Goal: Navigation & Orientation: Find specific page/section

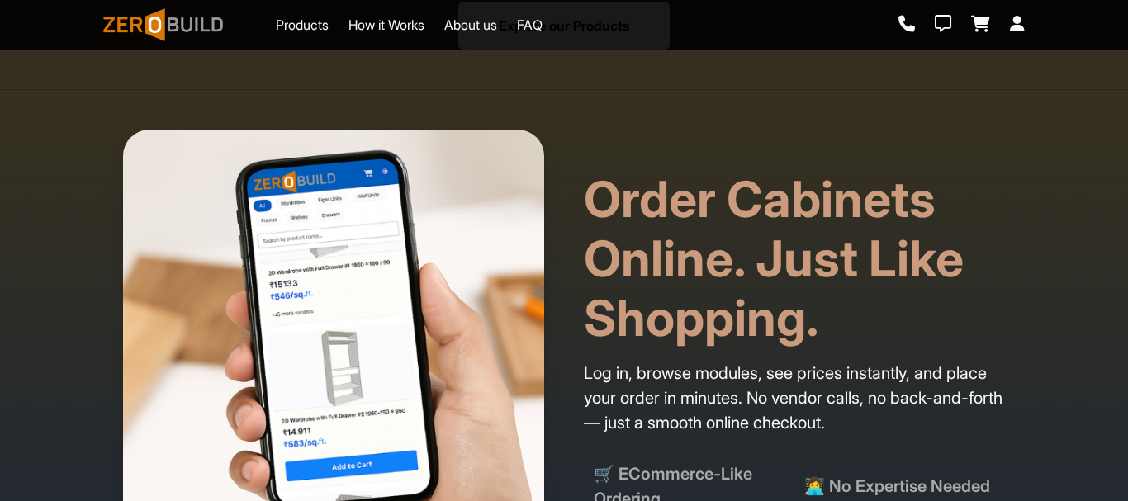
scroll to position [1156, 0]
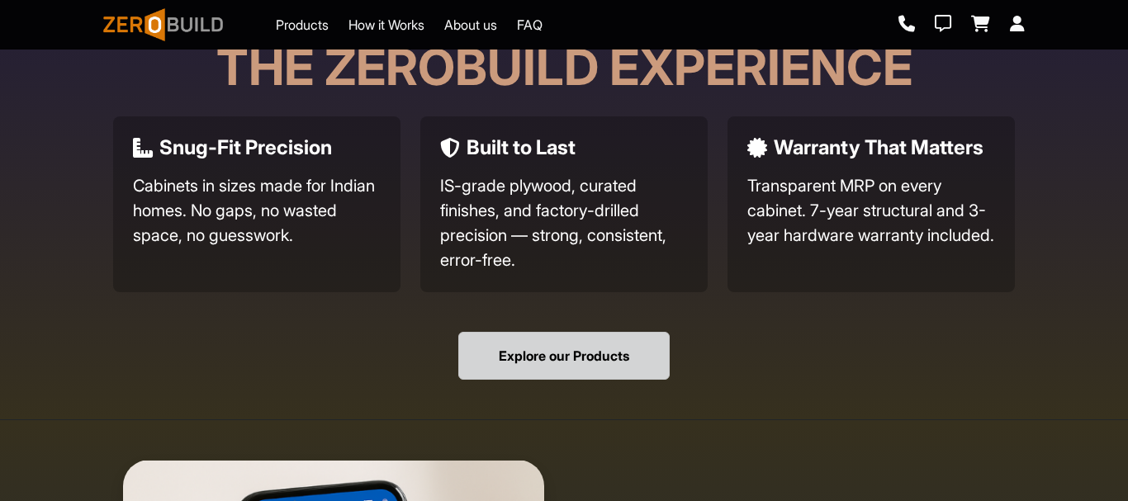
click at [560, 338] on button "Explore our Products" at bounding box center [563, 356] width 211 height 48
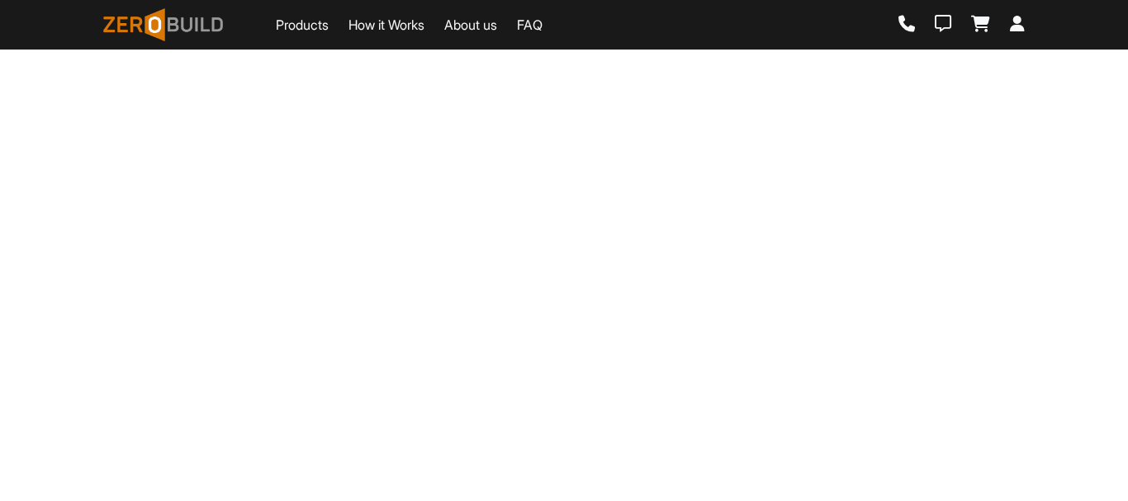
click at [301, 29] on link "Products" at bounding box center [302, 25] width 53 height 20
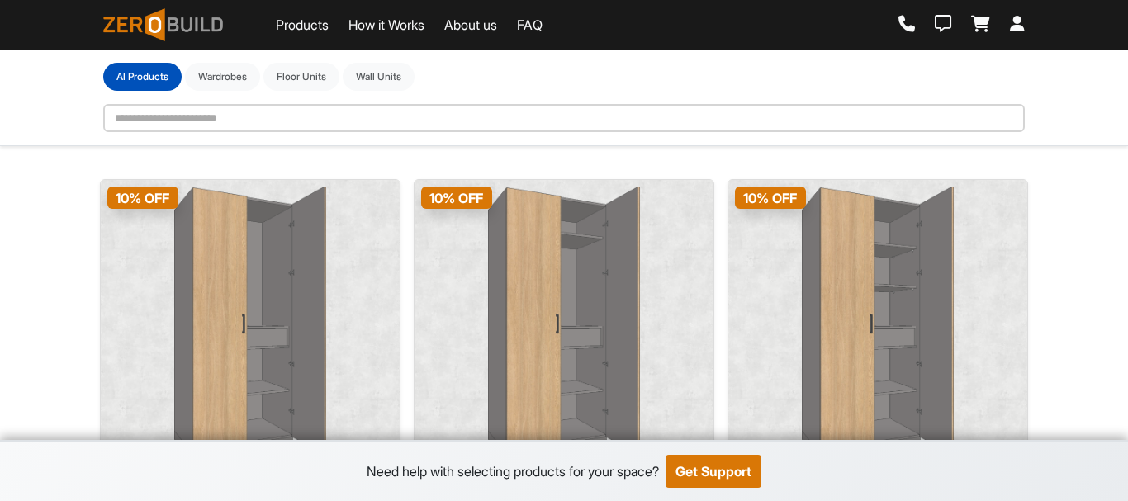
click at [301, 29] on link "Products" at bounding box center [302, 25] width 53 height 20
click at [215, 78] on button "Wardrobes" at bounding box center [222, 76] width 75 height 28
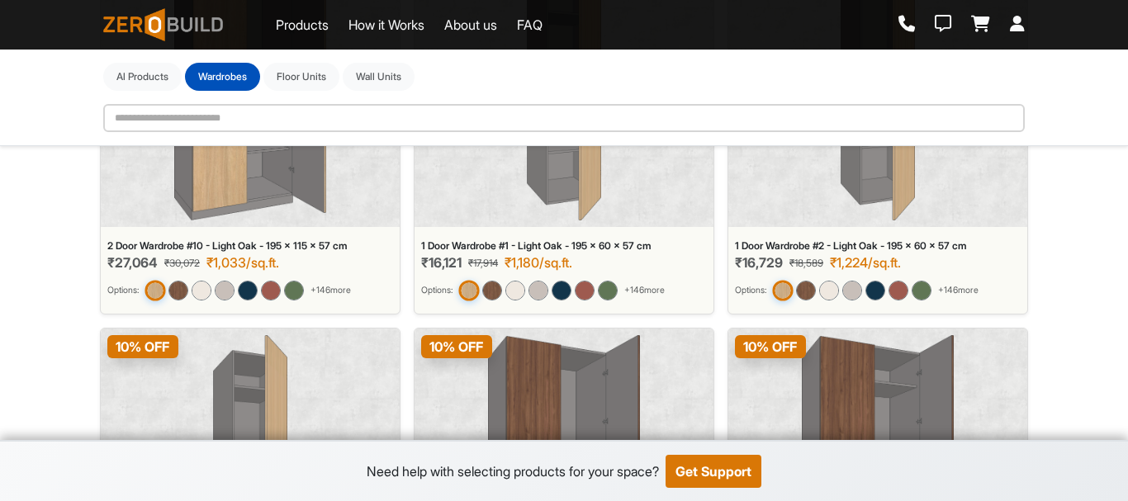
scroll to position [1910, 0]
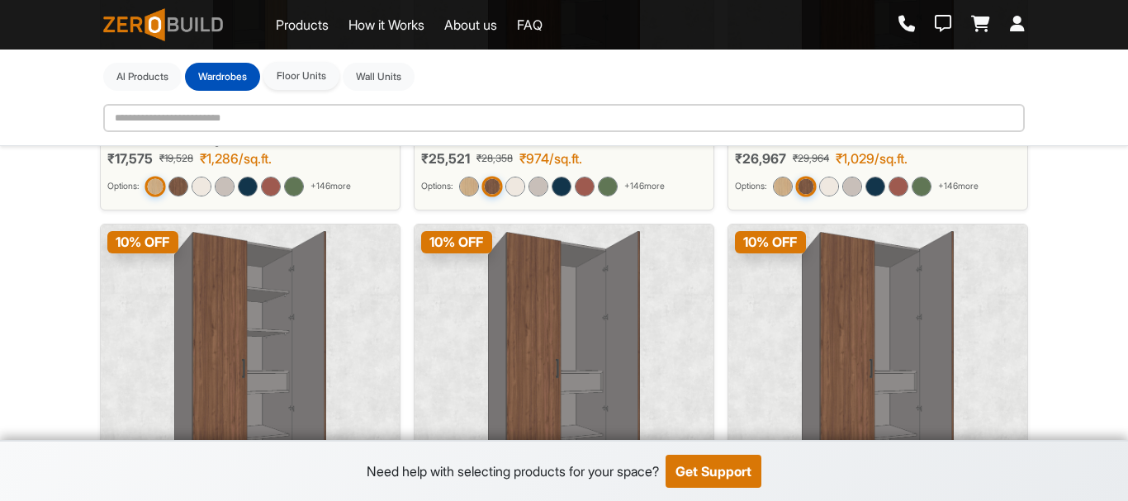
click at [315, 78] on button "Floor Units" at bounding box center [301, 76] width 76 height 28
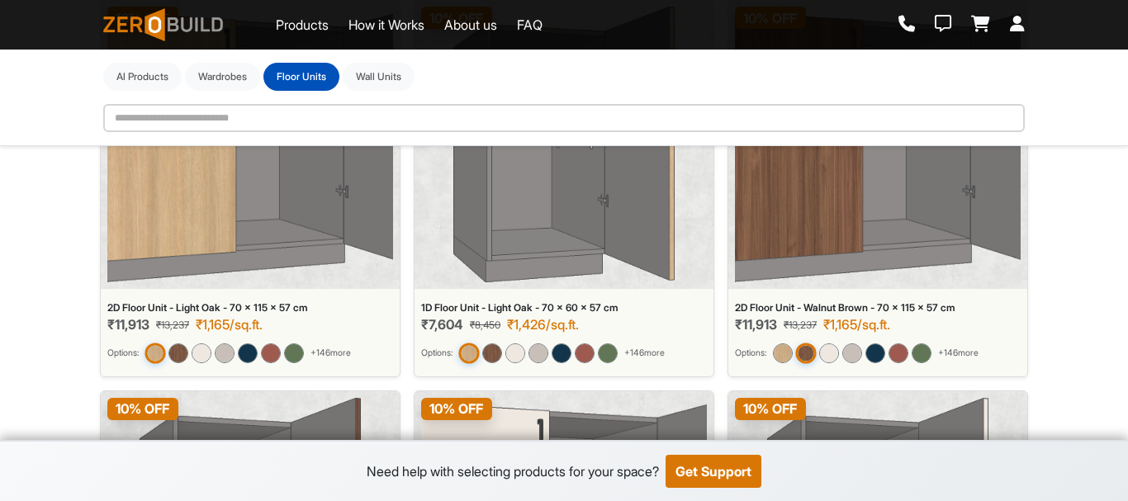
scroll to position [0, 0]
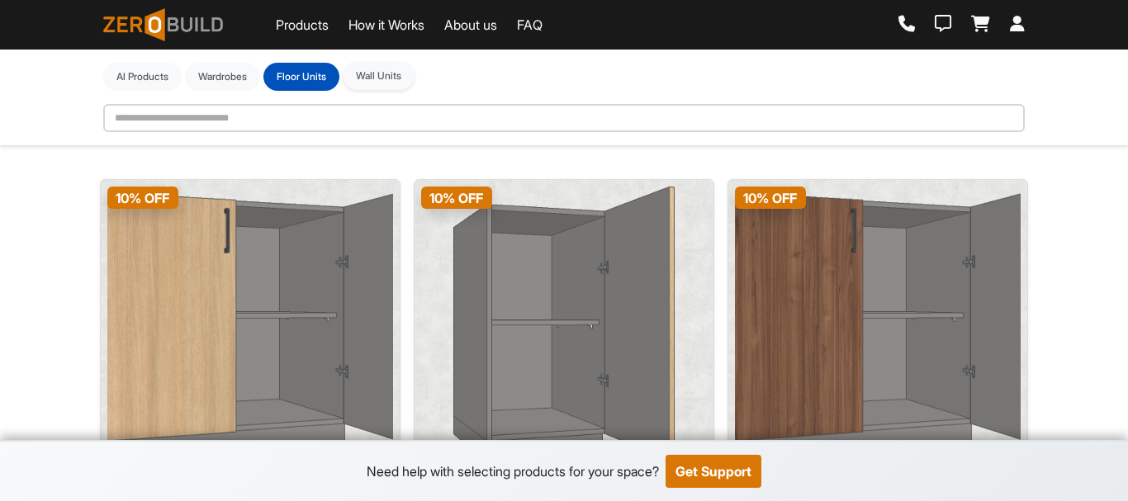
click at [374, 78] on button "Wall Units" at bounding box center [379, 76] width 72 height 28
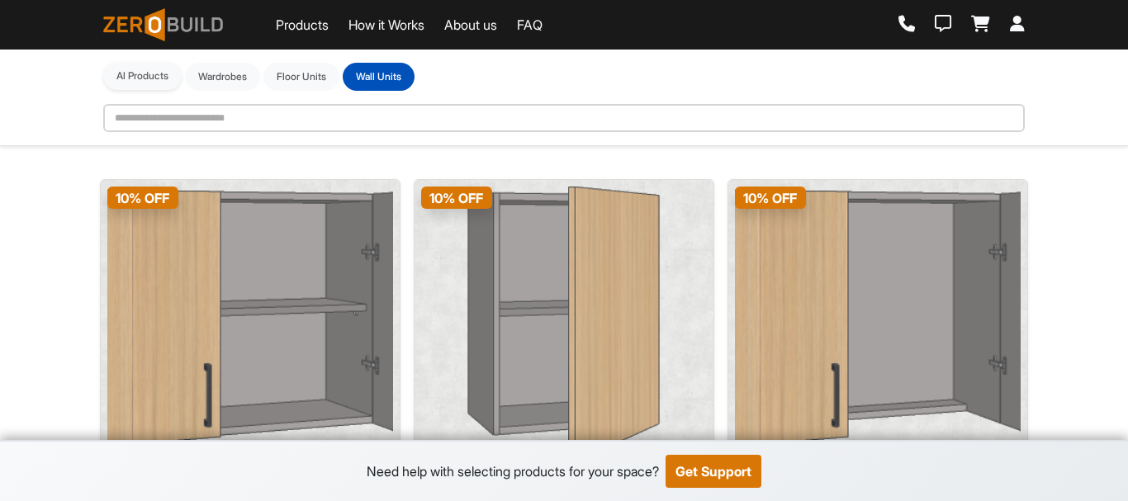
click at [153, 64] on button "Al Products" at bounding box center [142, 76] width 78 height 28
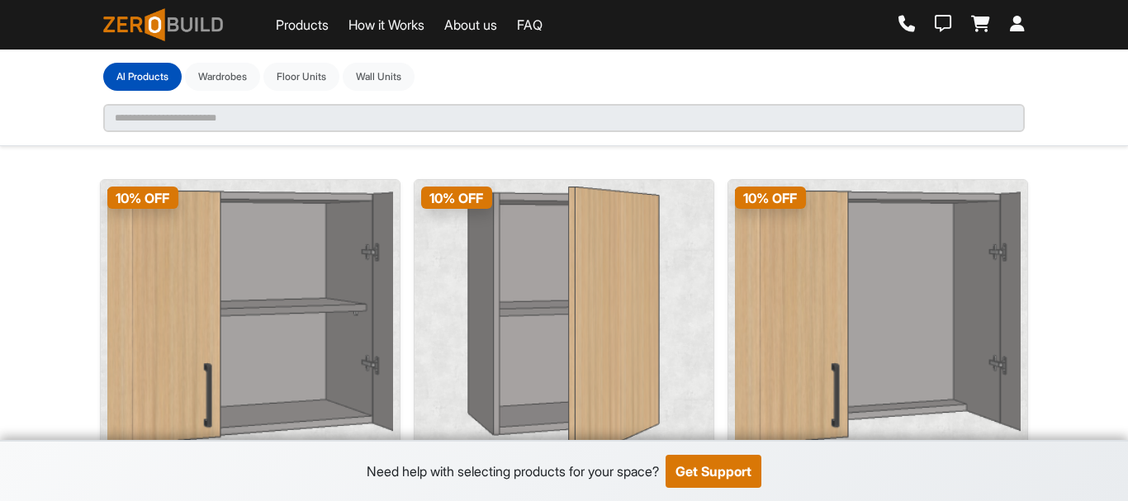
click at [326, 22] on link "Products" at bounding box center [302, 25] width 53 height 20
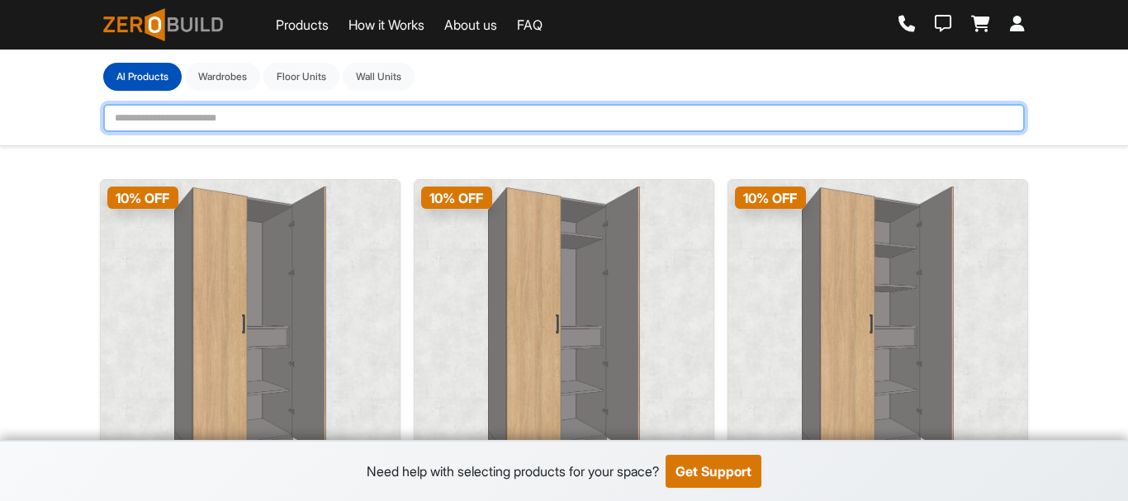
click at [245, 121] on input "text" at bounding box center [563, 118] width 921 height 28
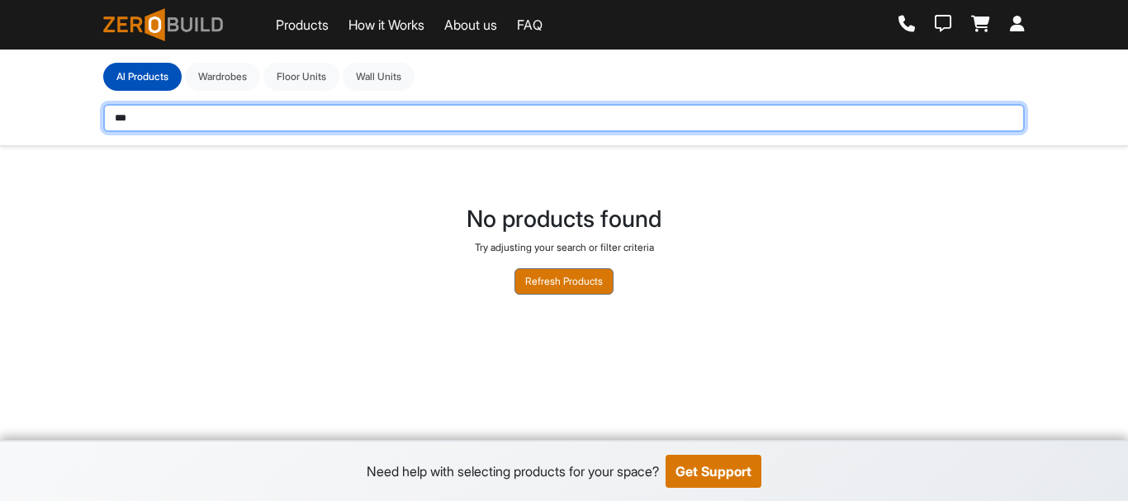
click at [245, 121] on input "***" at bounding box center [563, 118] width 921 height 28
click at [245, 121] on input "****" at bounding box center [563, 118] width 921 height 28
type input "*********"
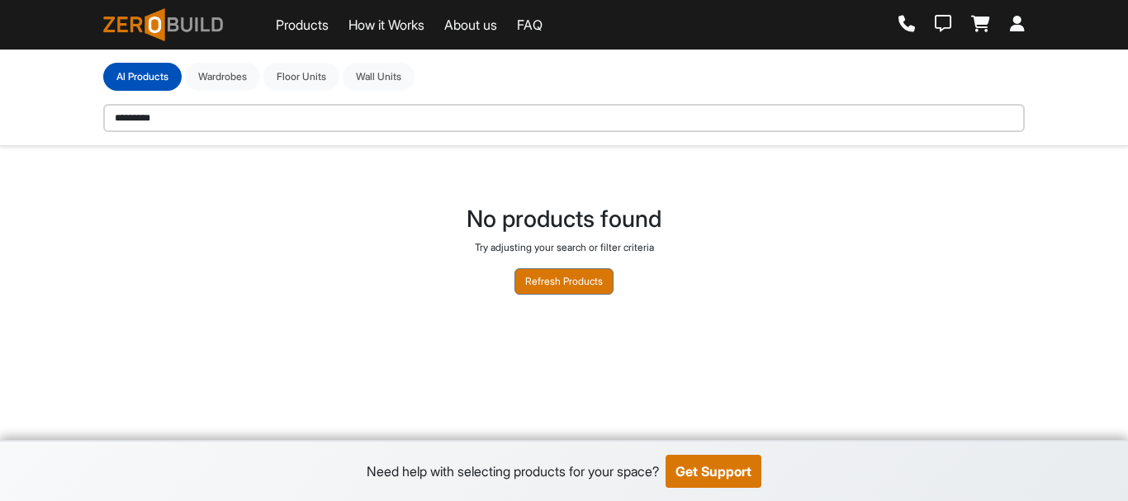
click at [322, 17] on link "Products" at bounding box center [302, 25] width 53 height 20
click at [424, 23] on link "How it Works" at bounding box center [386, 25] width 76 height 20
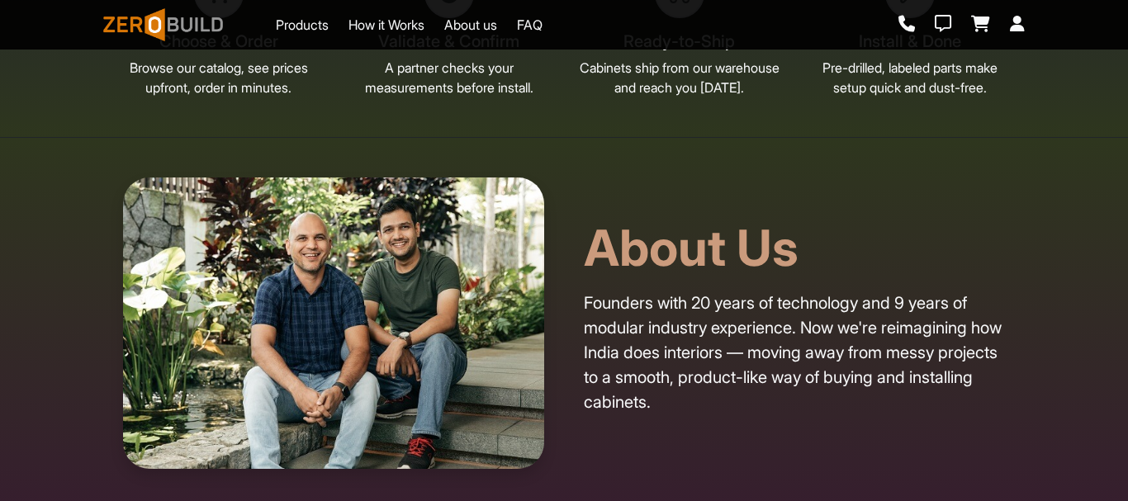
scroll to position [4377, 0]
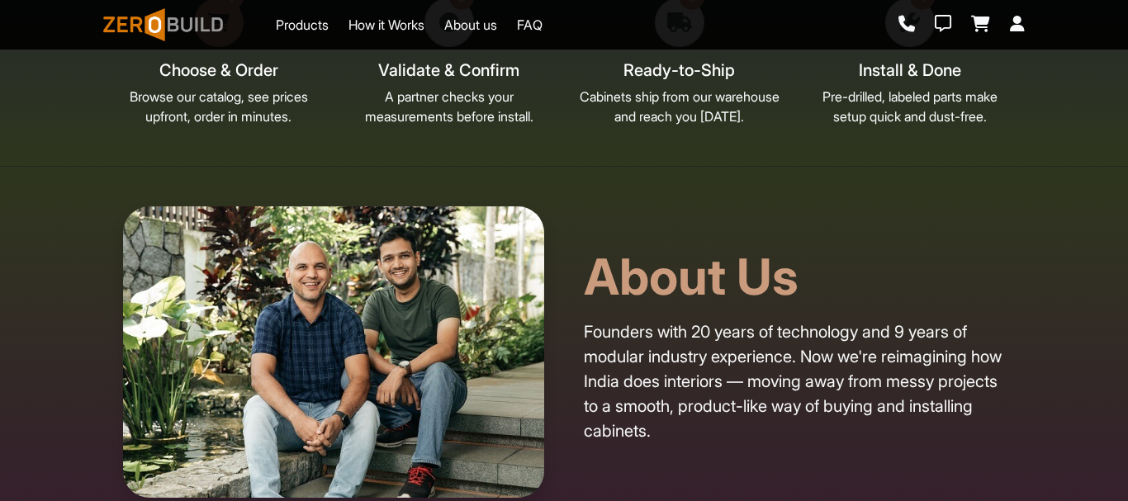
click at [215, 47] on div at bounding box center [219, 23] width 50 height 50
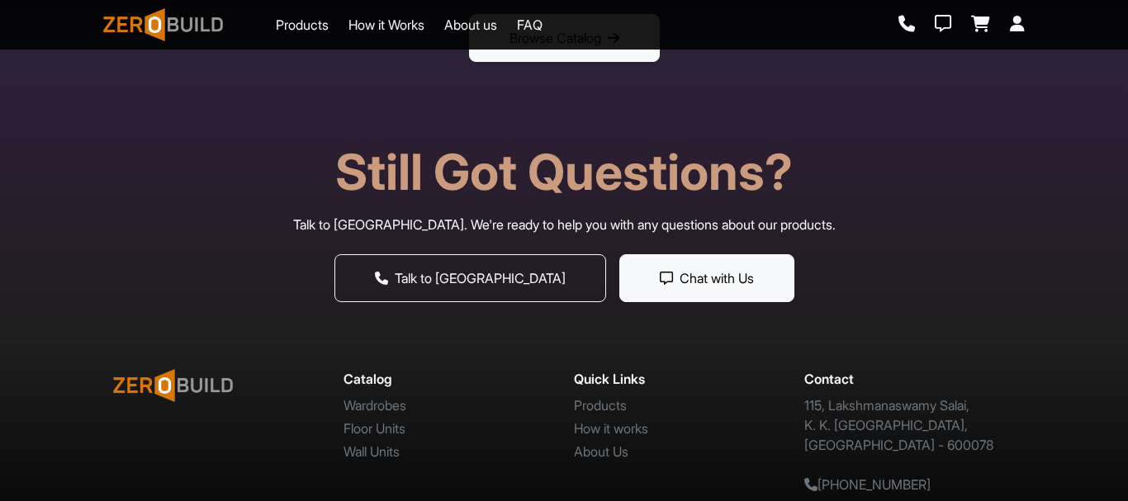
scroll to position [5670, 0]
click at [612, 404] on link "Products" at bounding box center [600, 405] width 53 height 17
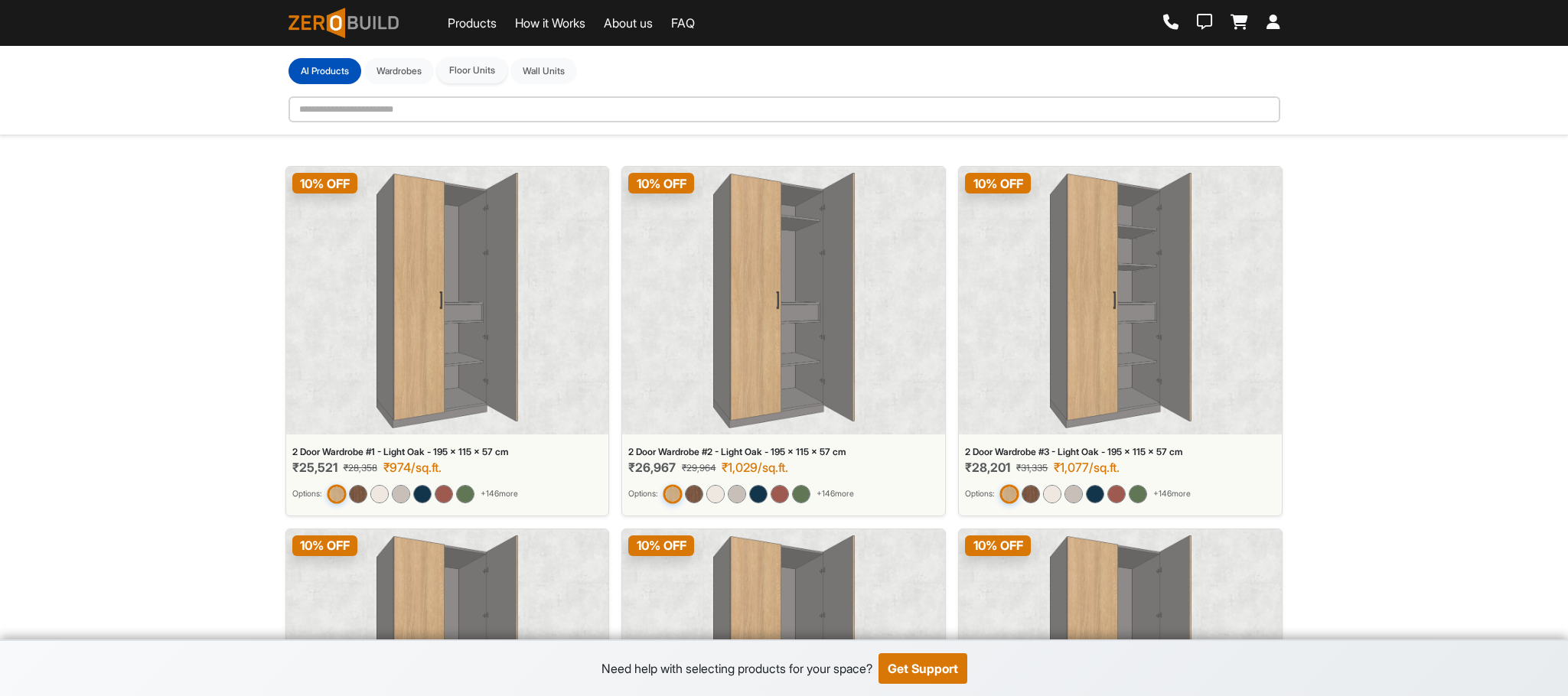
click at [473, 76] on button "Floor Units" at bounding box center [472, 70] width 70 height 26
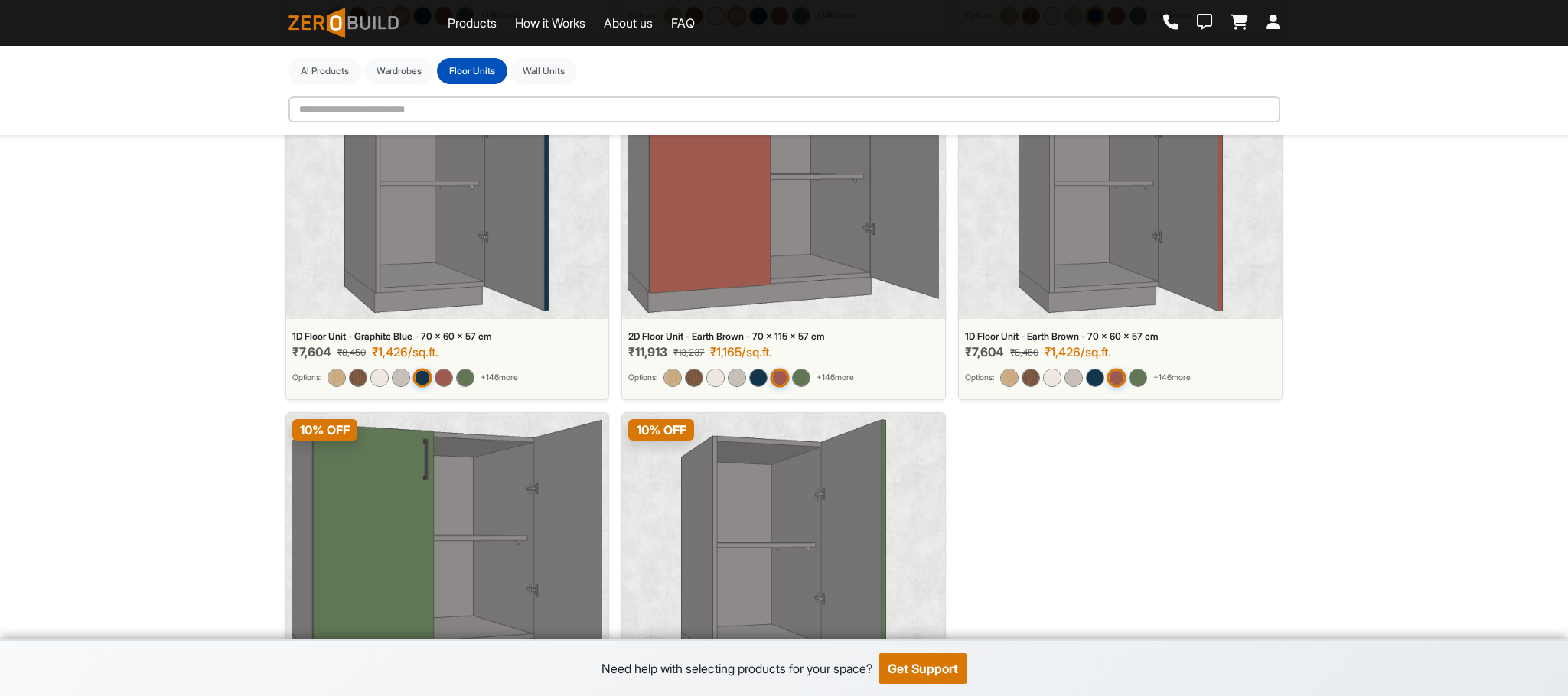
scroll to position [1368, 0]
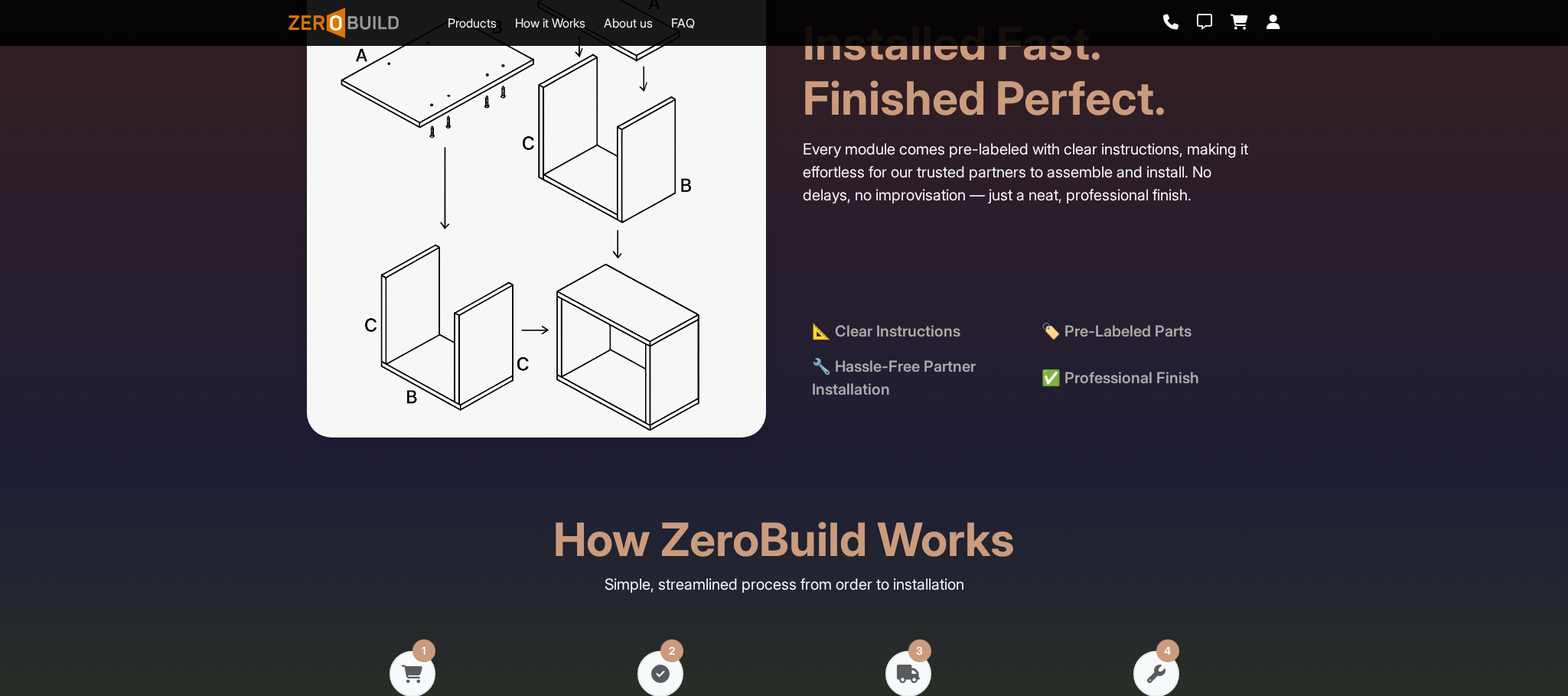
scroll to position [2626, 0]
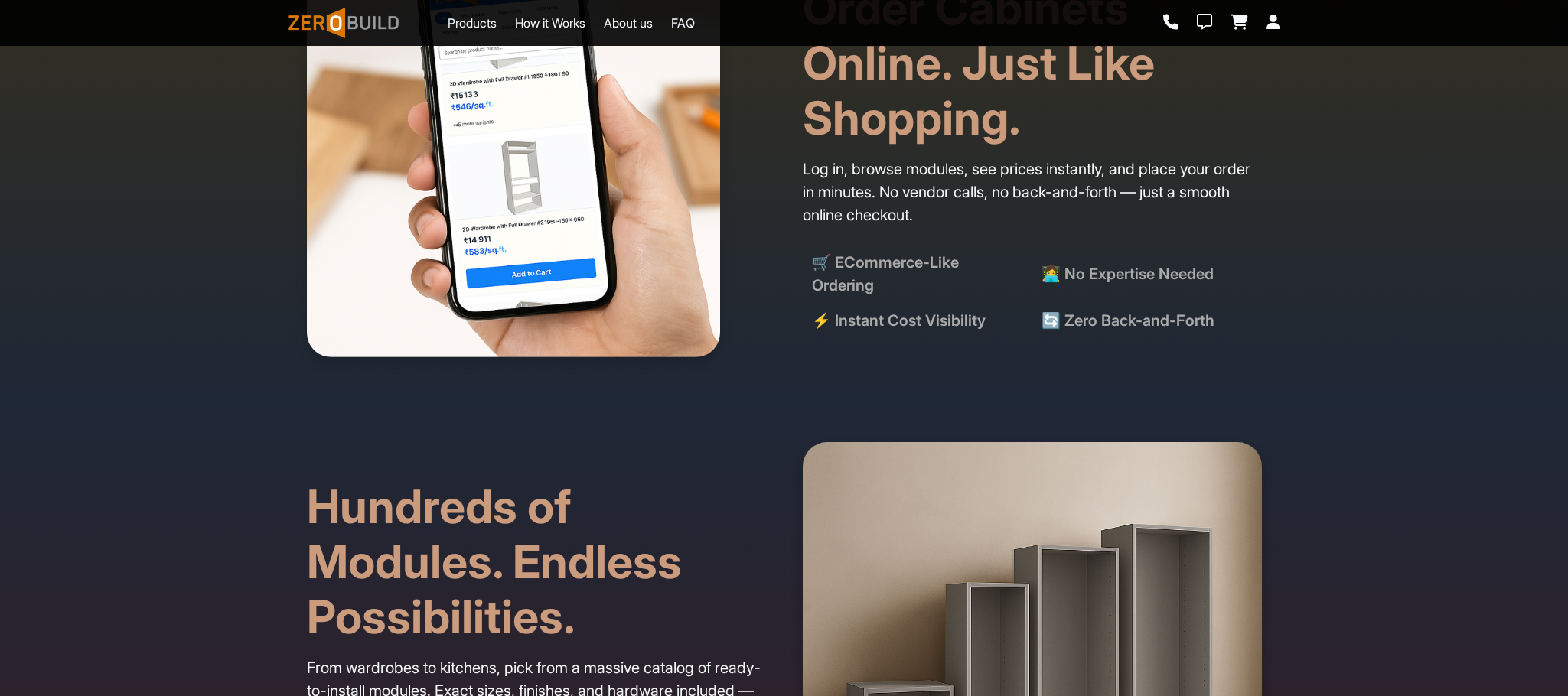
scroll to position [1606, 0]
